Goal: Book appointment/travel/reservation

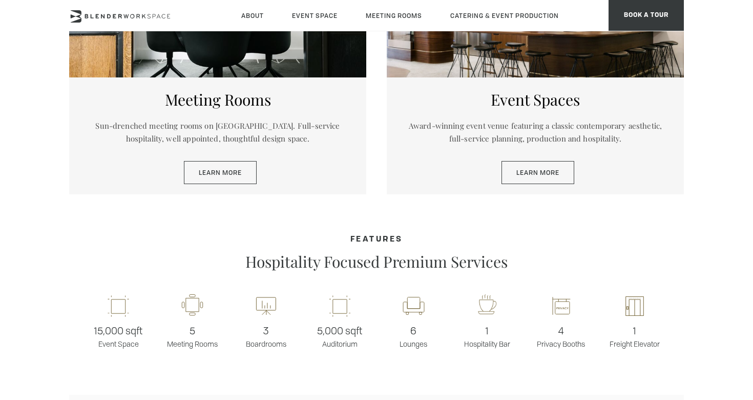
scroll to position [480, 0]
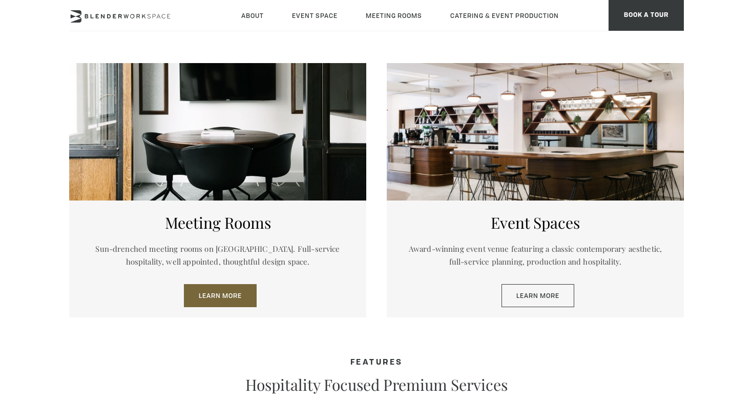
click at [199, 298] on link "Learn More" at bounding box center [220, 296] width 73 height 24
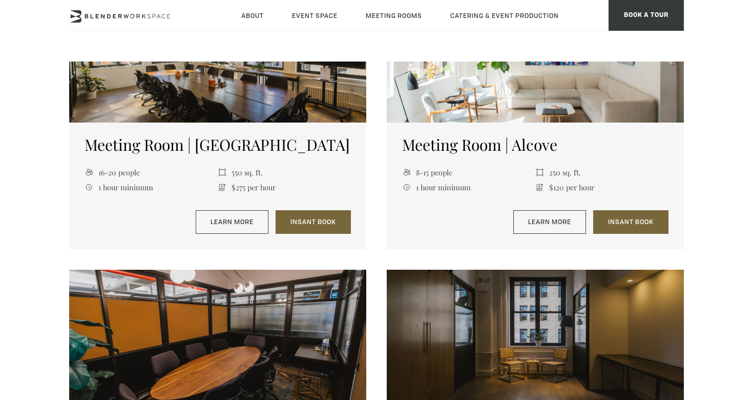
scroll to position [1053, 0]
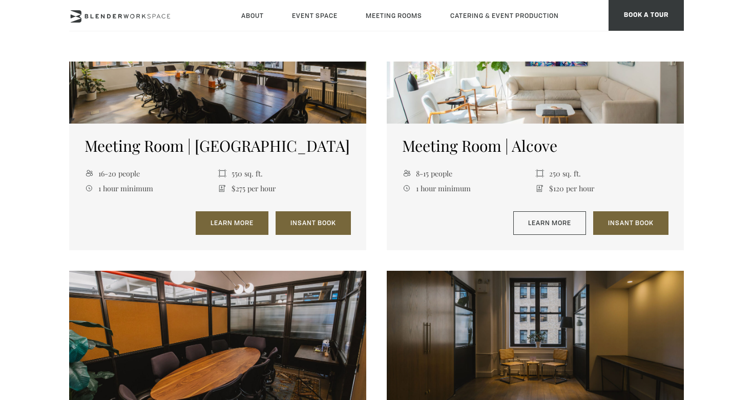
click at [259, 220] on link "Learn More" at bounding box center [232, 223] width 73 height 24
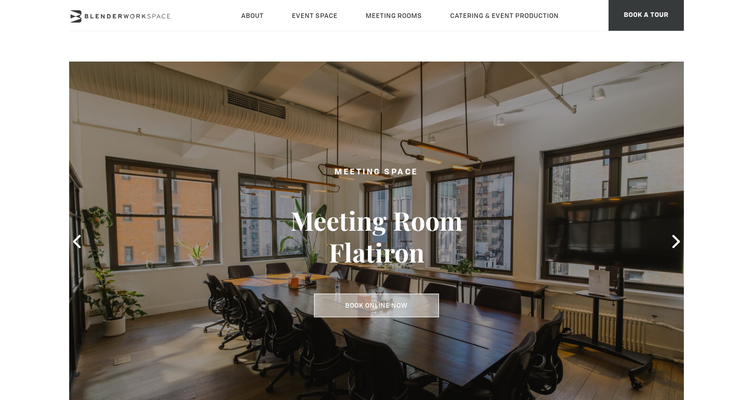
click at [343, 306] on link "Book Online Now" at bounding box center [376, 306] width 125 height 24
